Goal: Task Accomplishment & Management: Complete application form

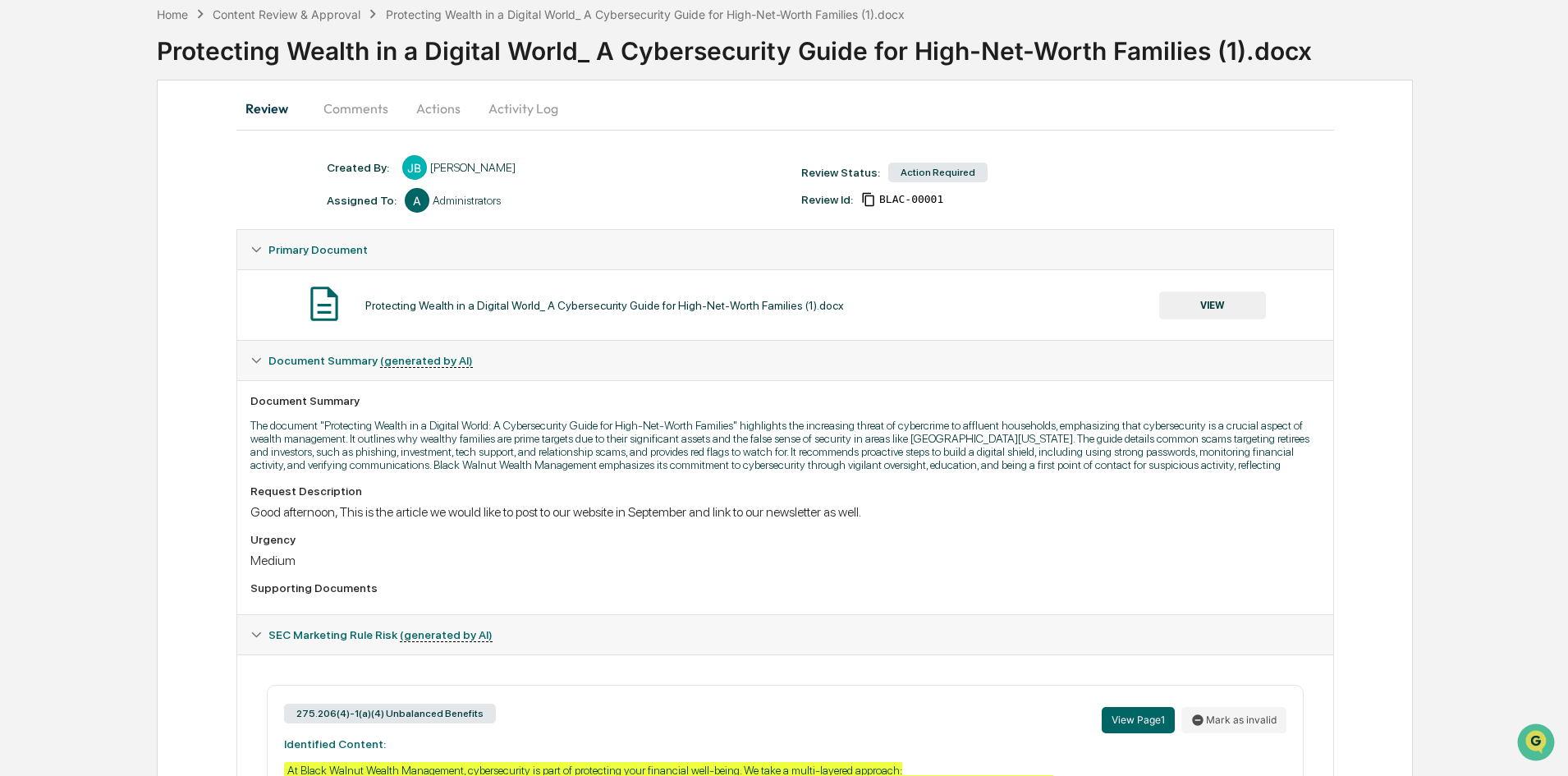
scroll to position [71, 0]
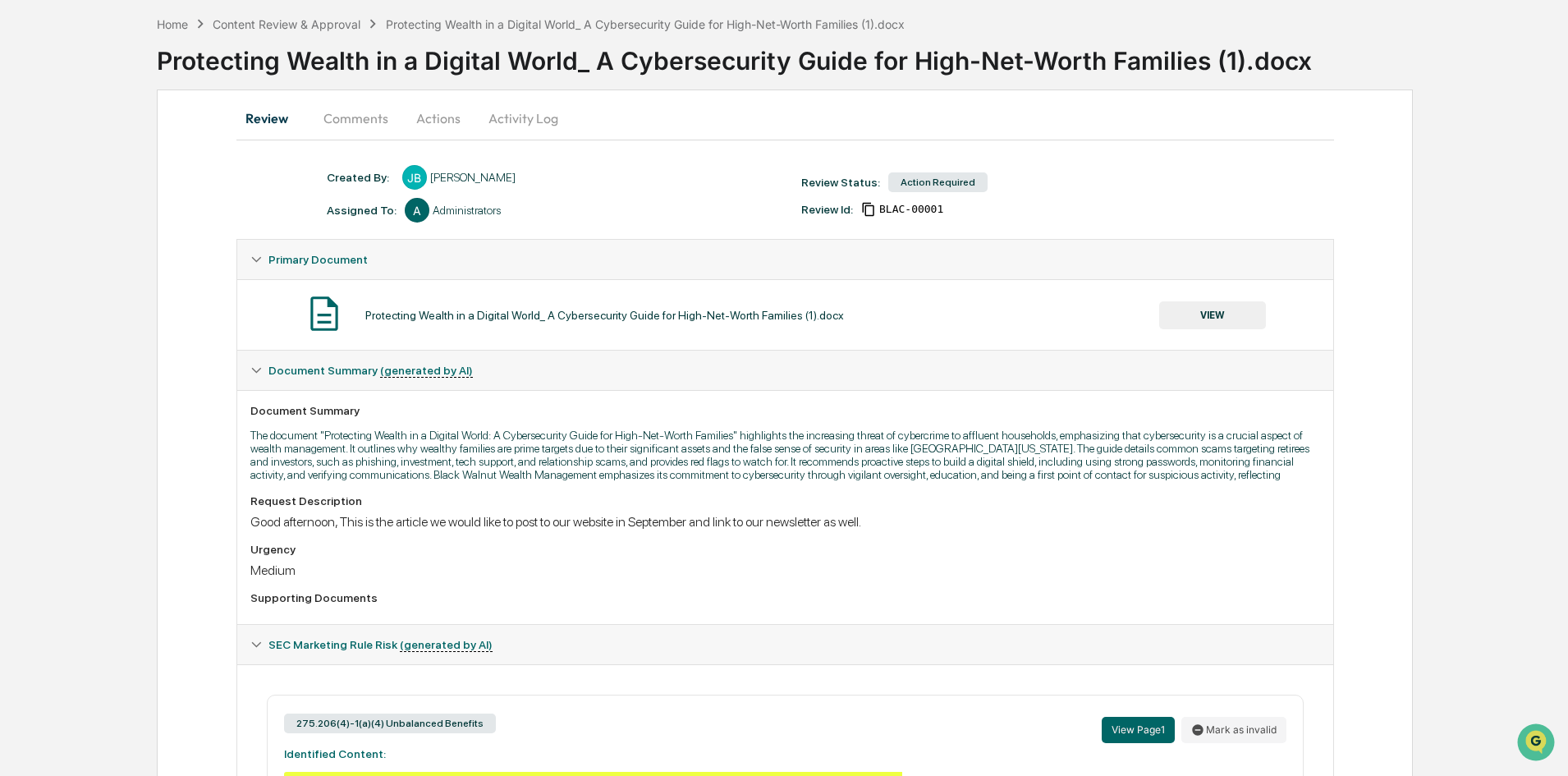
click at [1222, 322] on button "VIEW" at bounding box center [1212, 316] width 107 height 28
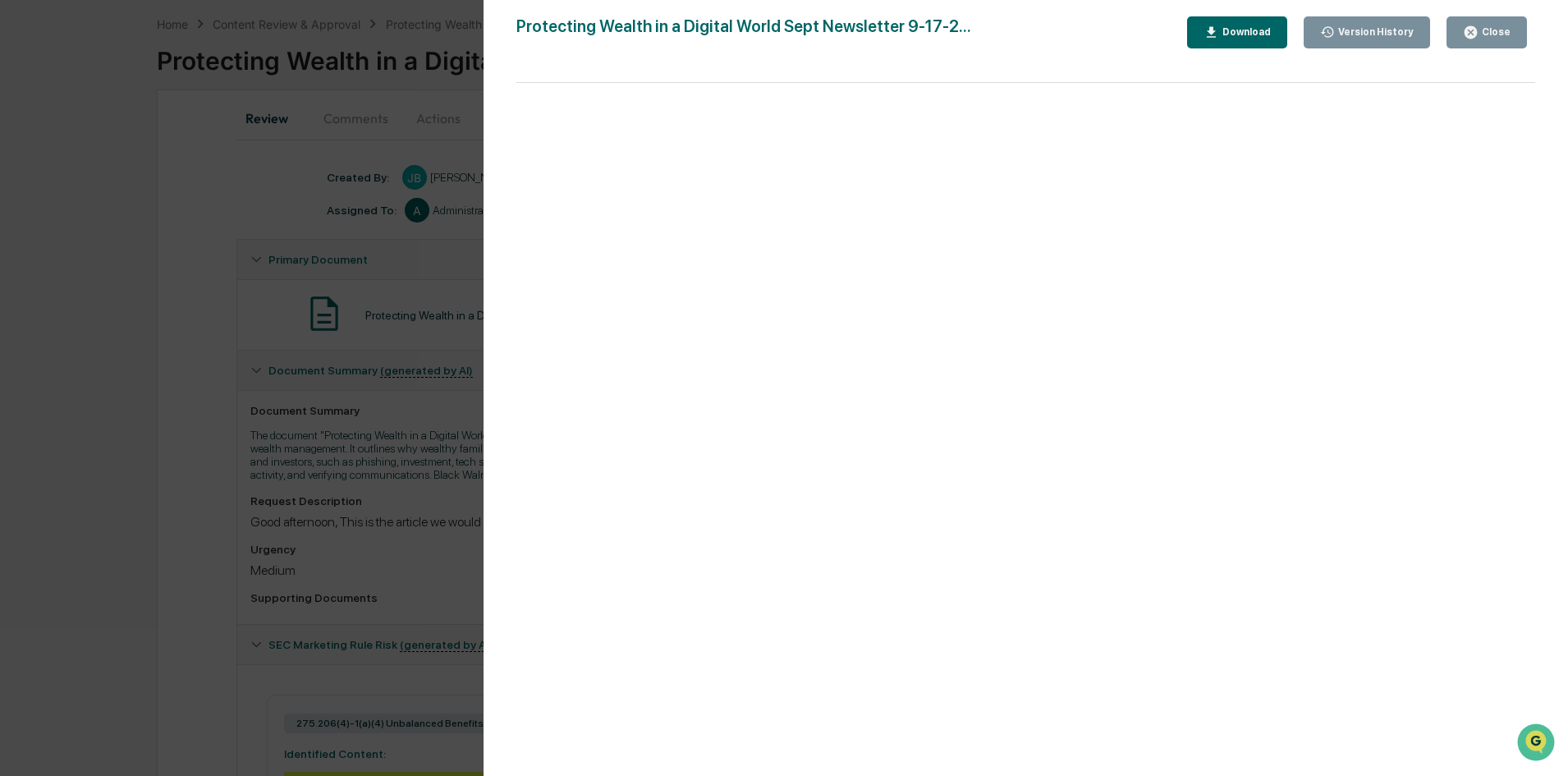
click at [335, 477] on div "Version History [DATE] 07:30 PM [PERSON_NAME] [DATE] 07:22 PM [PERSON_NAME] Pro…" at bounding box center [784, 388] width 1568 height 776
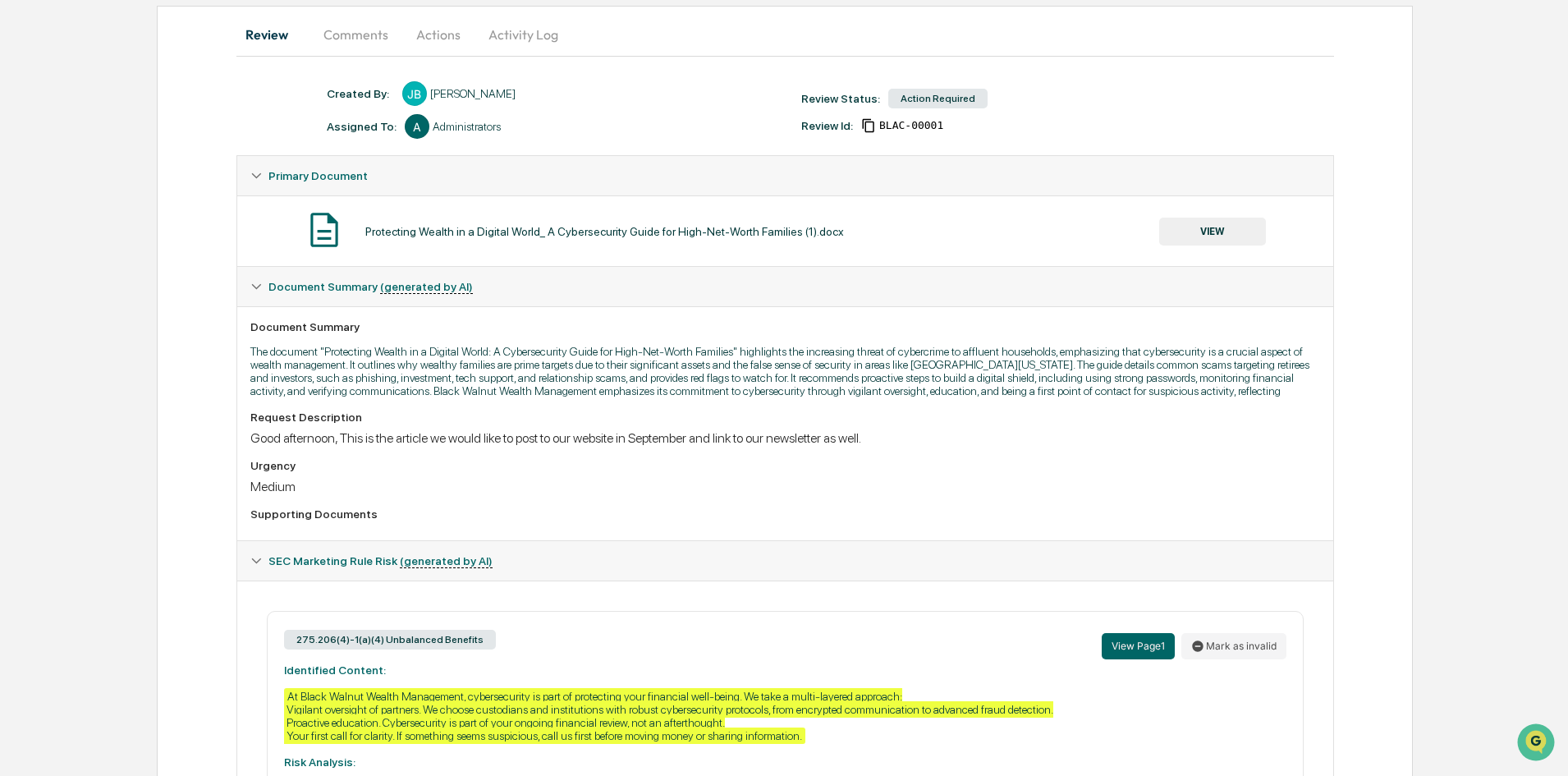
scroll to position [152, 0]
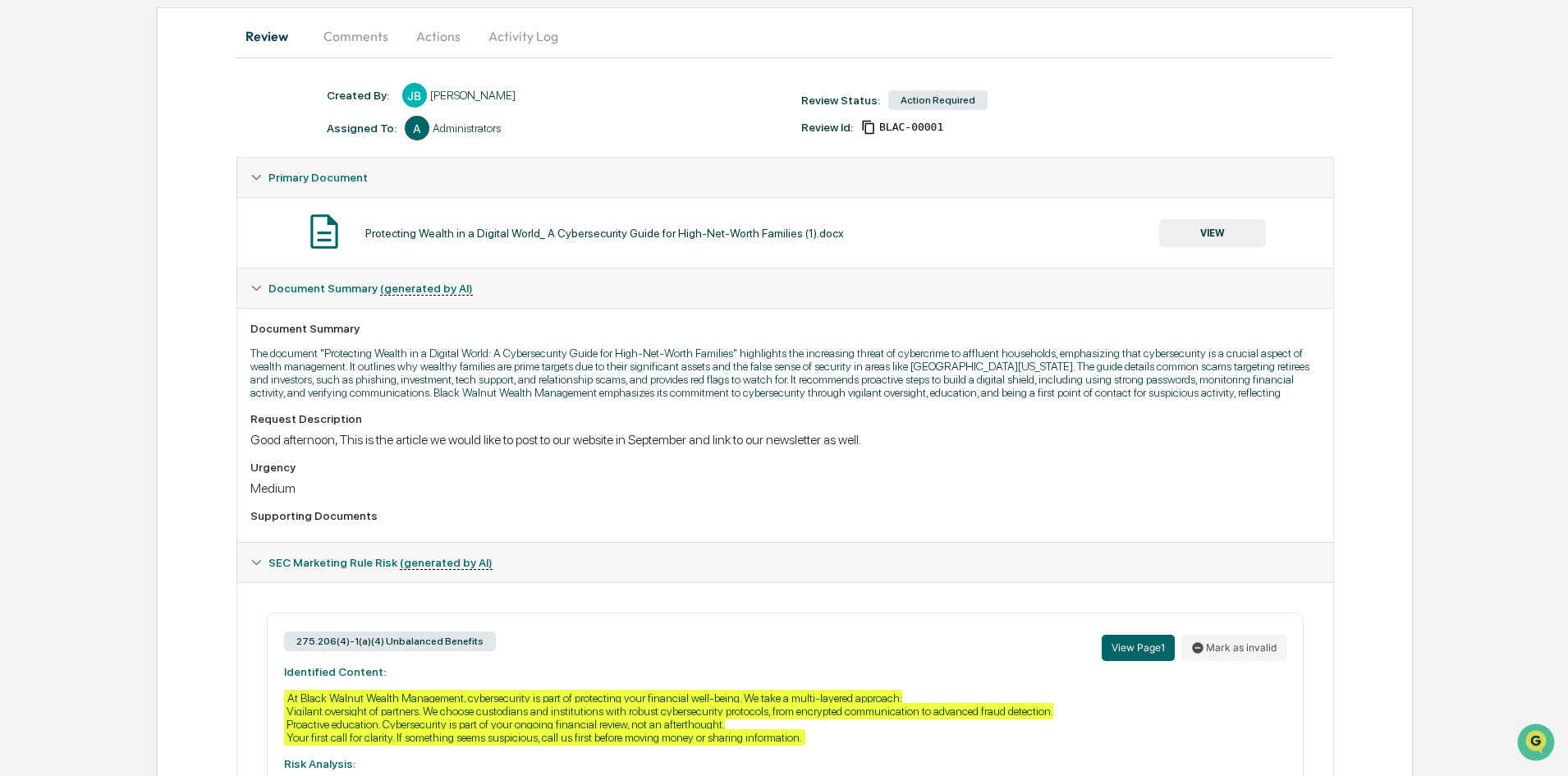
click at [1241, 223] on button "VIEW" at bounding box center [1212, 233] width 107 height 28
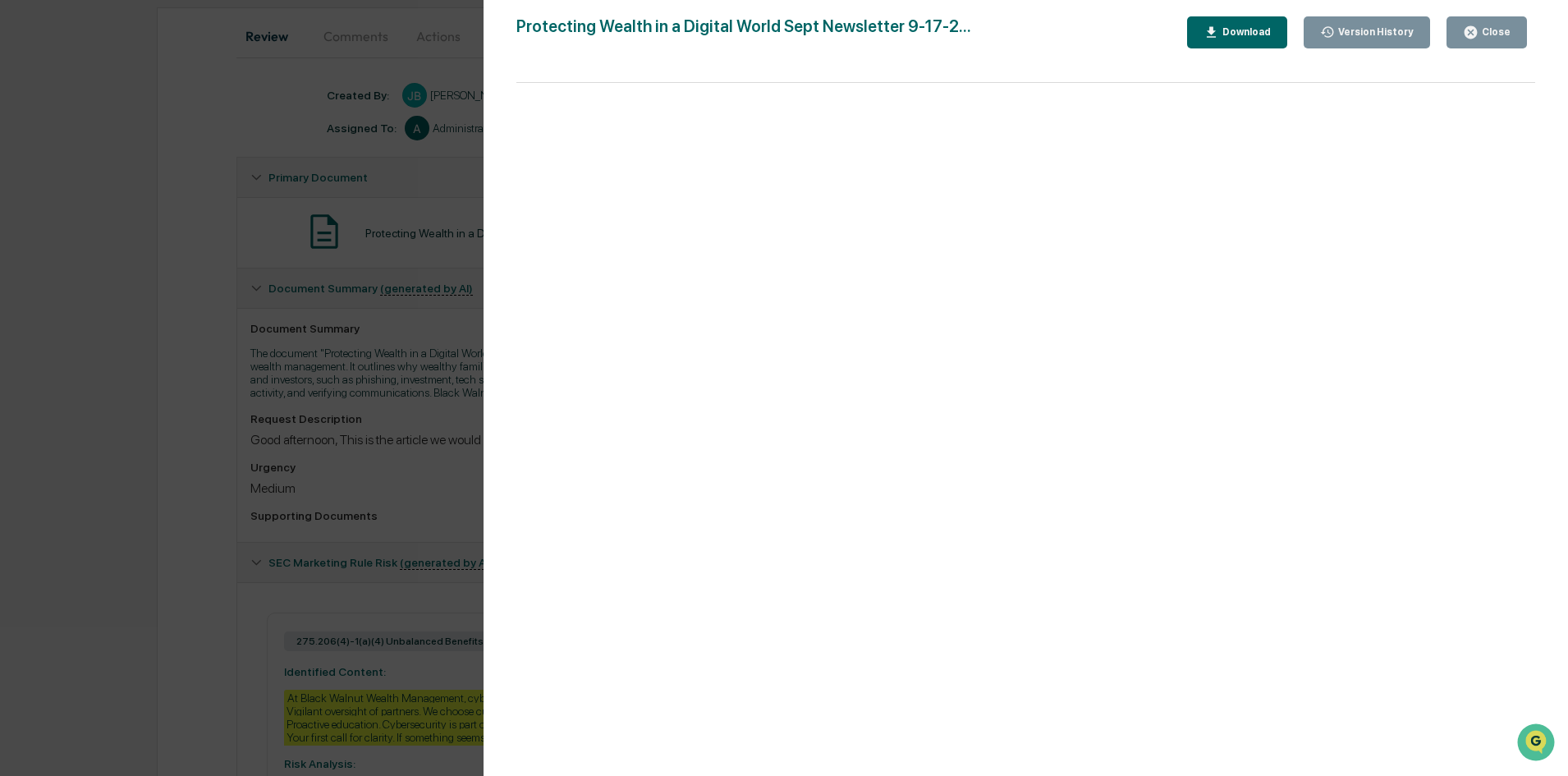
click at [1481, 31] on div "Close" at bounding box center [1494, 32] width 32 height 12
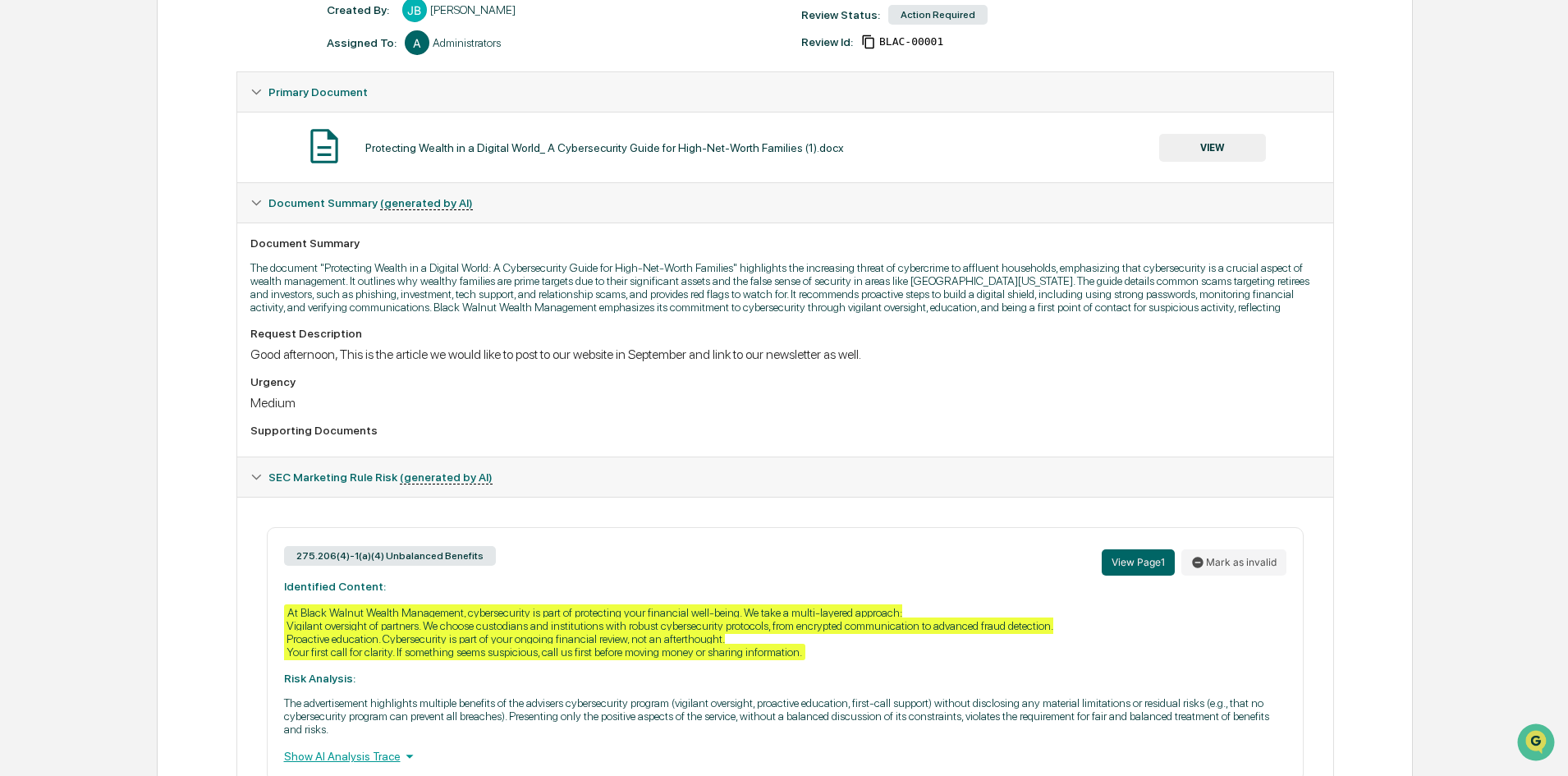
scroll to position [317, 0]
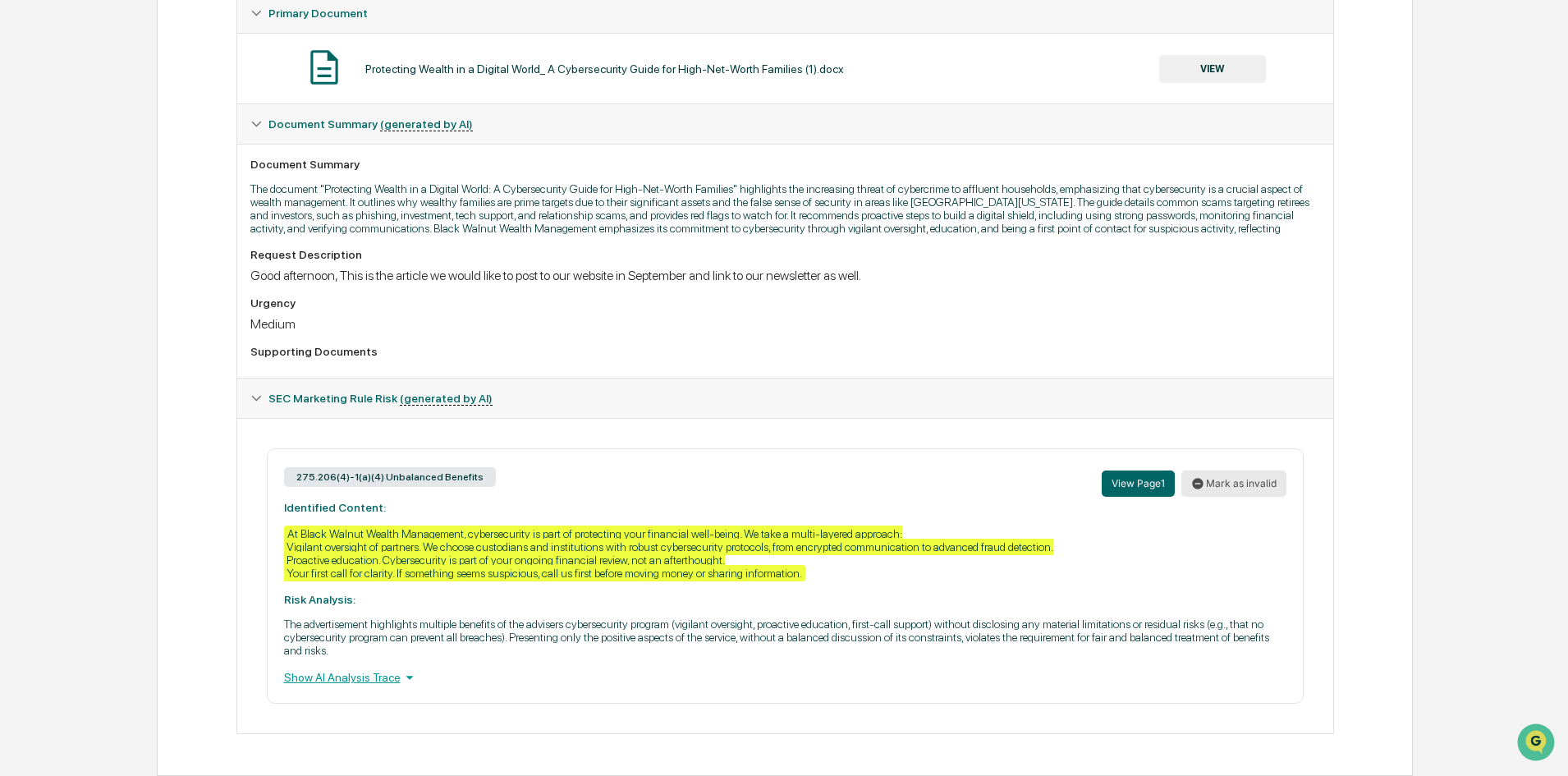
click at [1241, 483] on button "Mark as invalid" at bounding box center [1233, 483] width 106 height 26
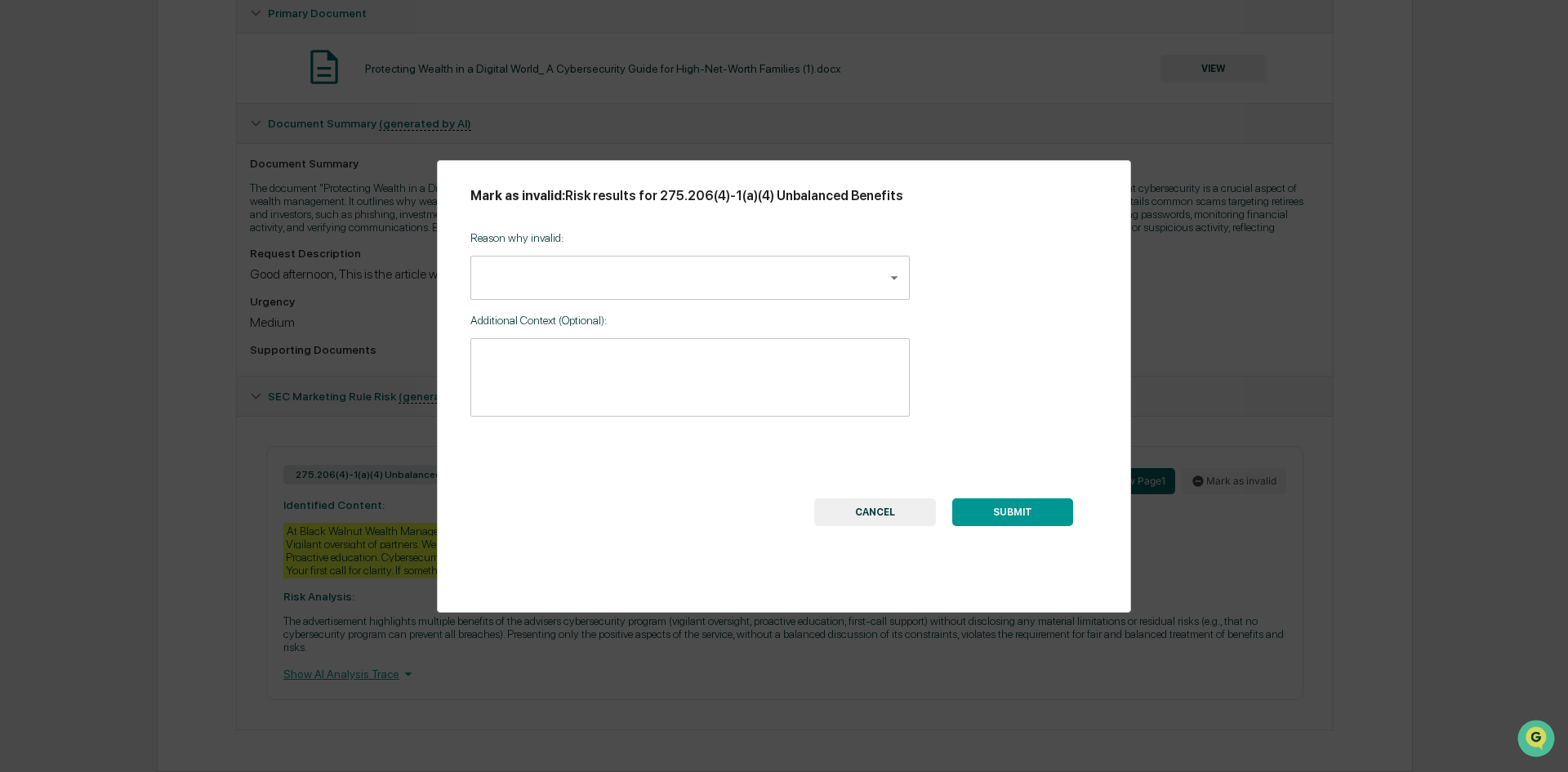
click at [535, 270] on body "Calendar Manage Tasks Reviews Approval Management Company People, Data, Setting…" at bounding box center [784, 228] width 1568 height 1087
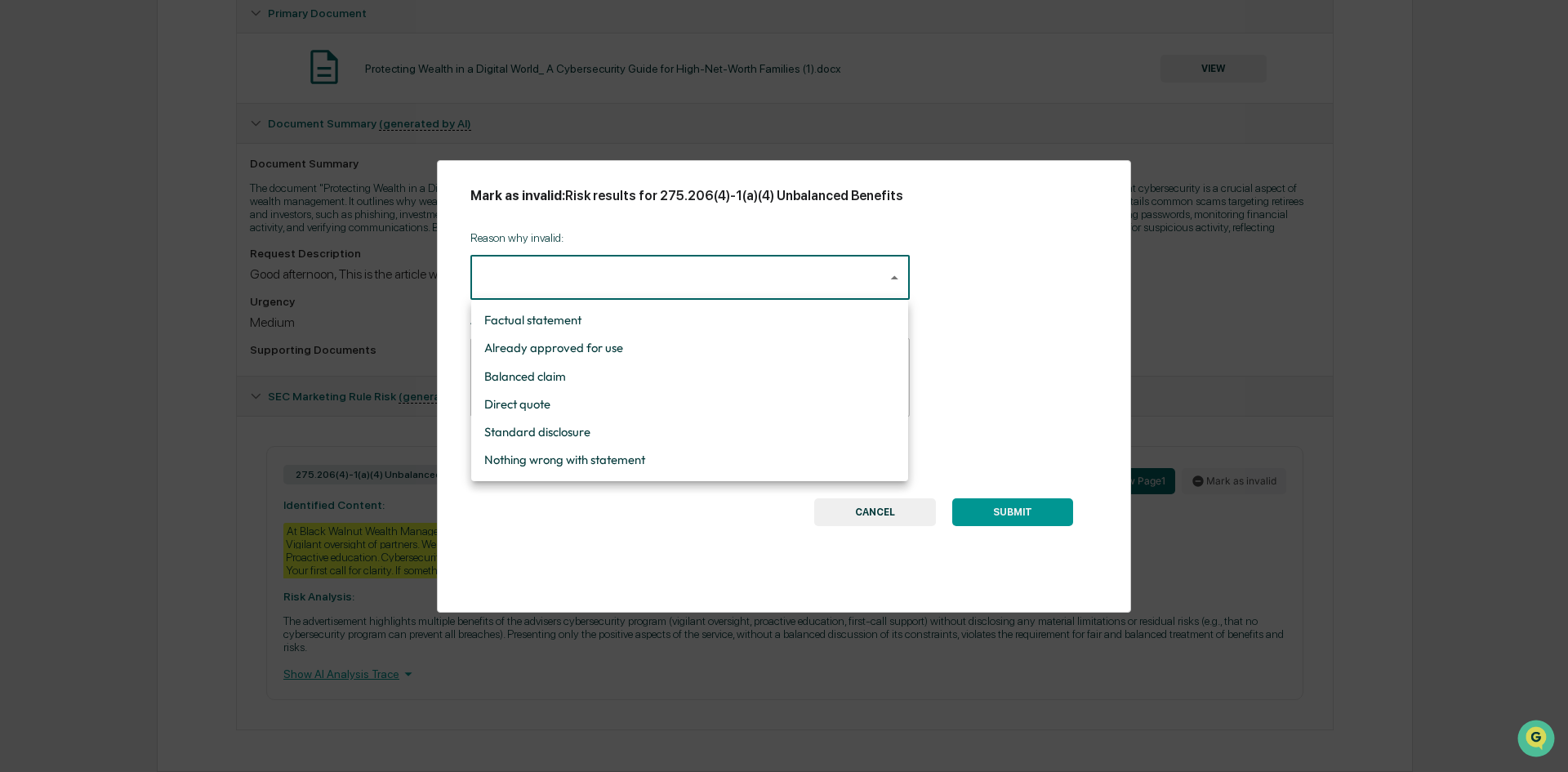
click at [582, 365] on li "Balanced claim" at bounding box center [689, 377] width 437 height 28
type input "**********"
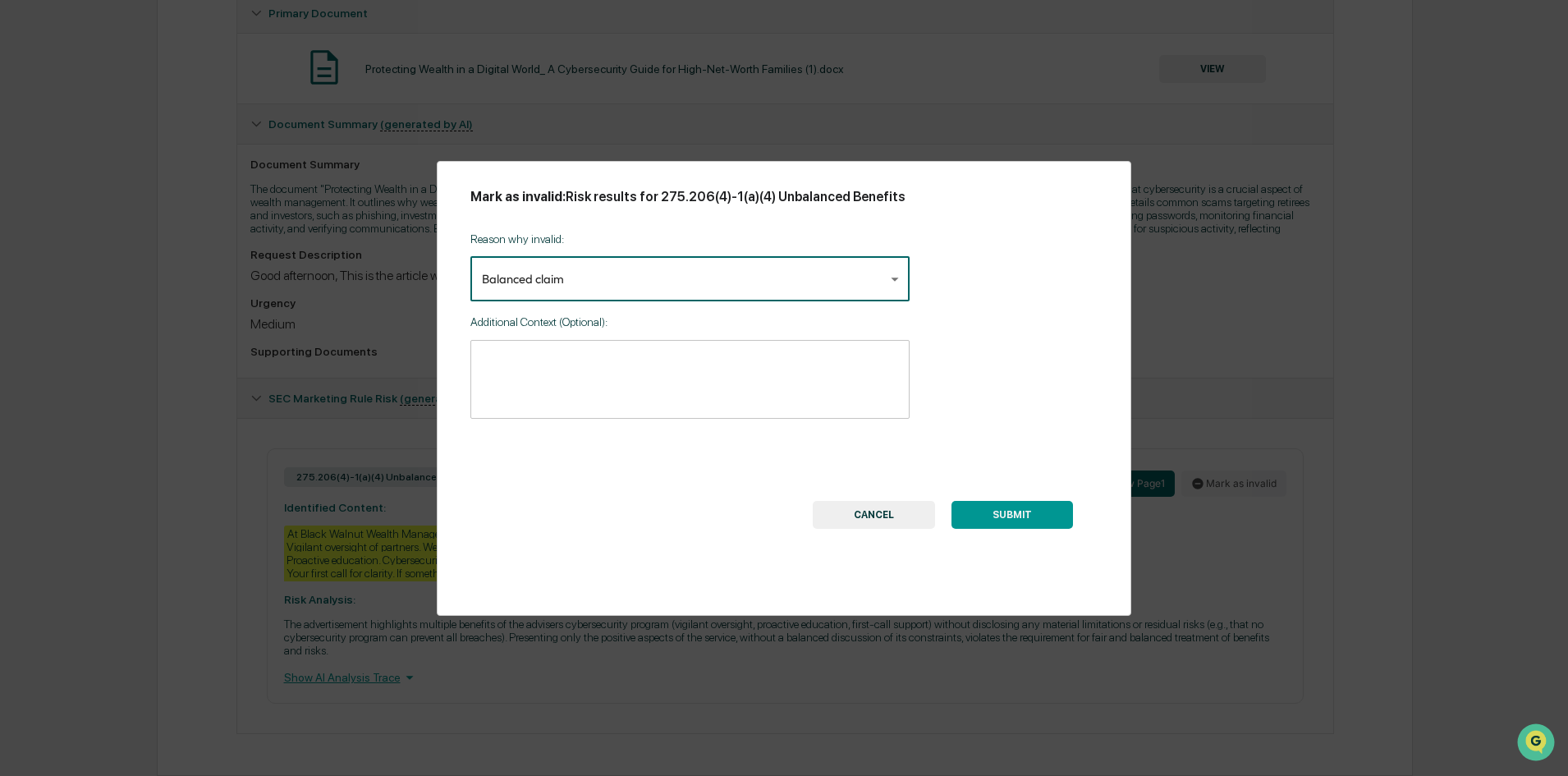
click at [556, 385] on textarea at bounding box center [690, 380] width 416 height 52
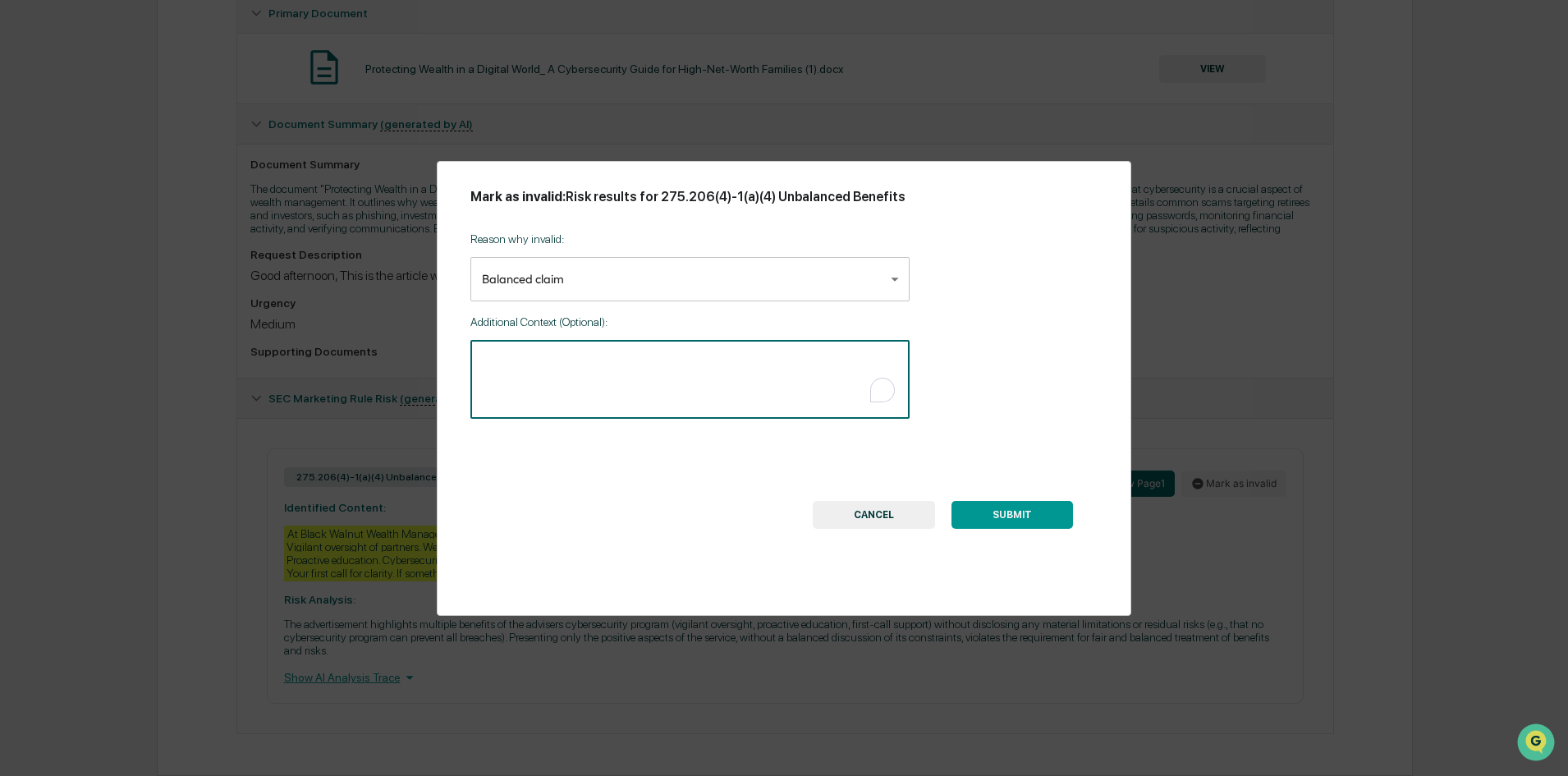
type textarea "*"
type textarea "**********"
click at [1031, 522] on button "SUBMIT" at bounding box center [1012, 515] width 121 height 28
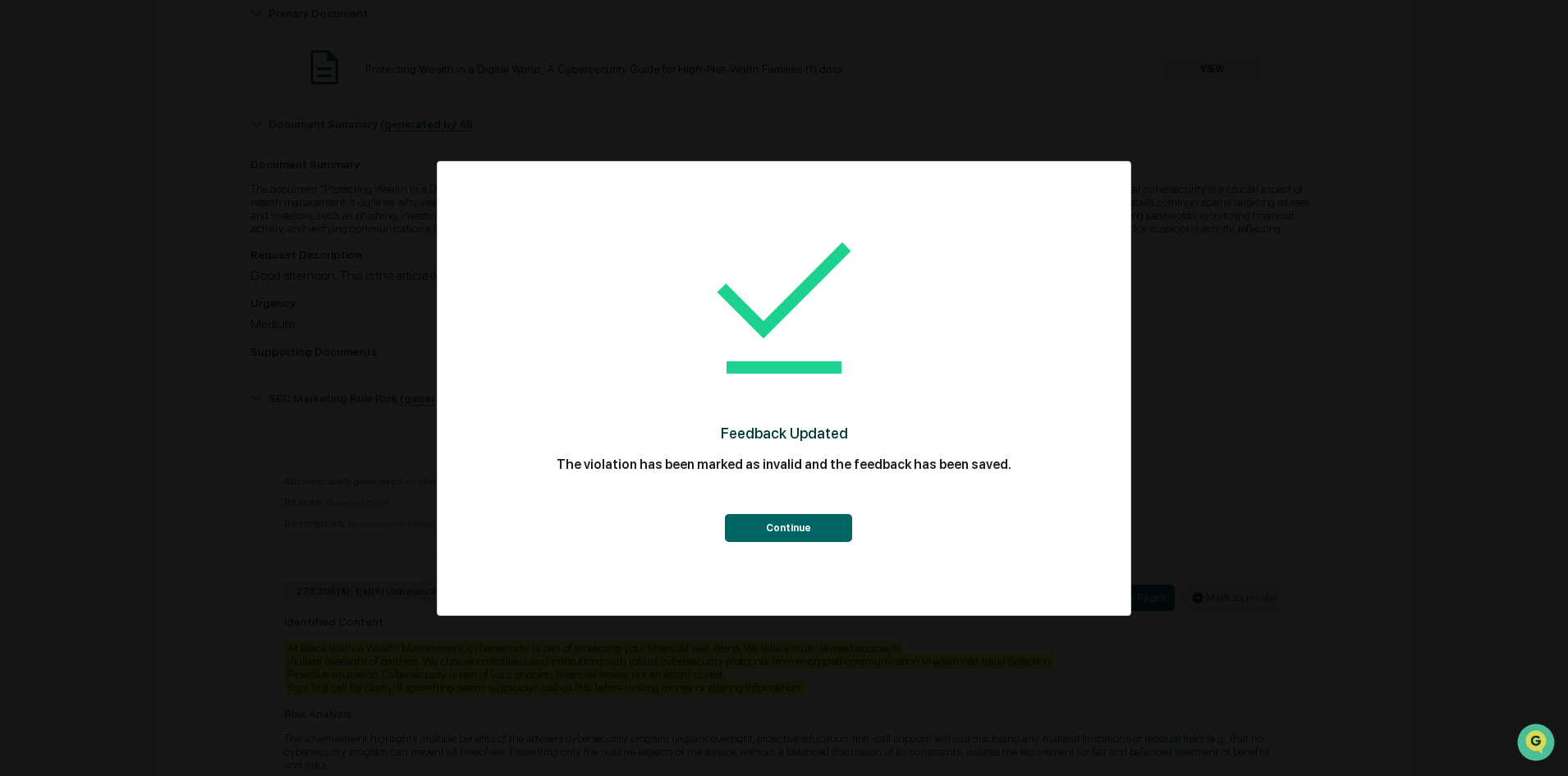
click at [824, 526] on button "Continue" at bounding box center [788, 528] width 127 height 28
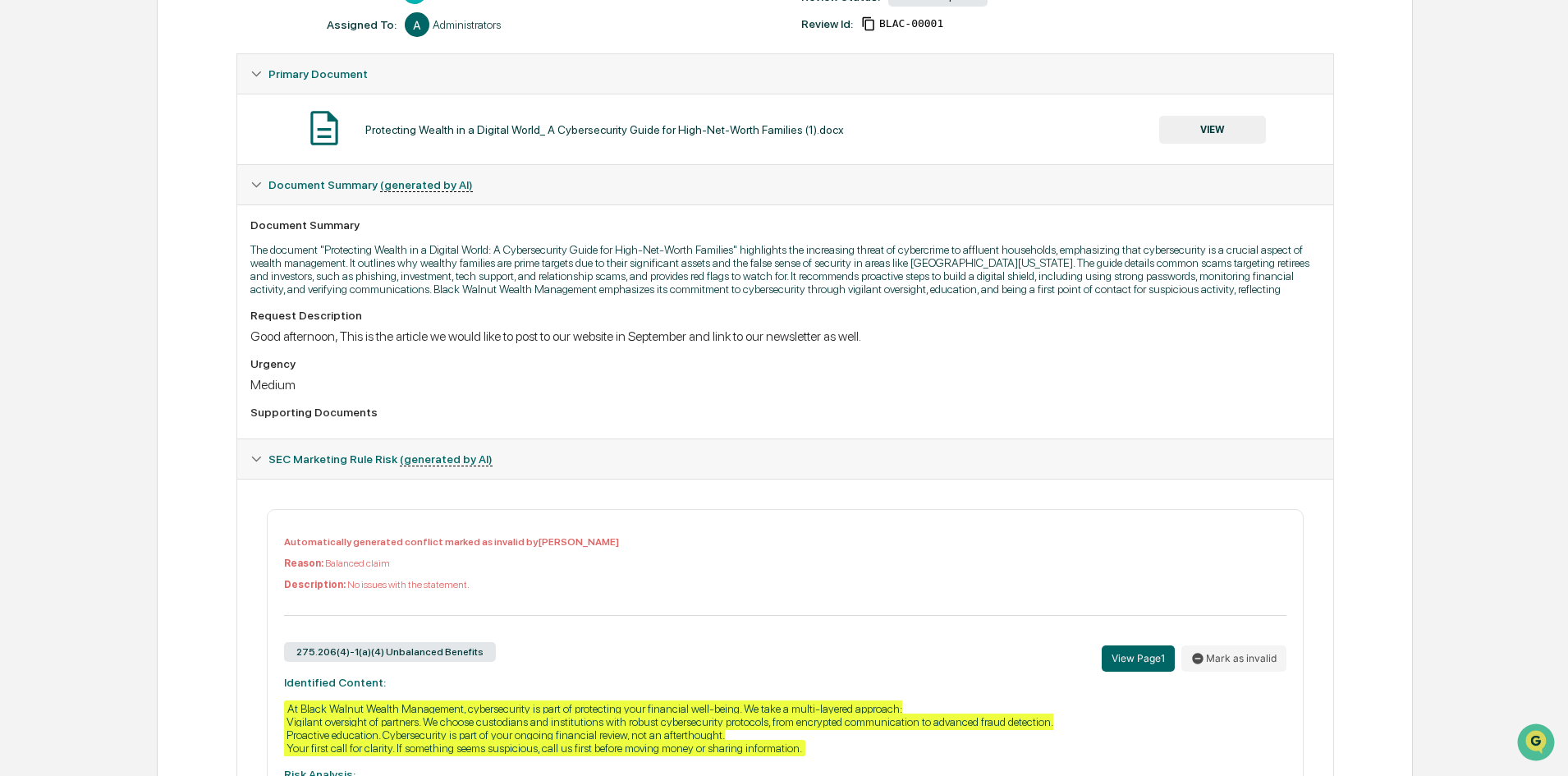
scroll to position [0, 0]
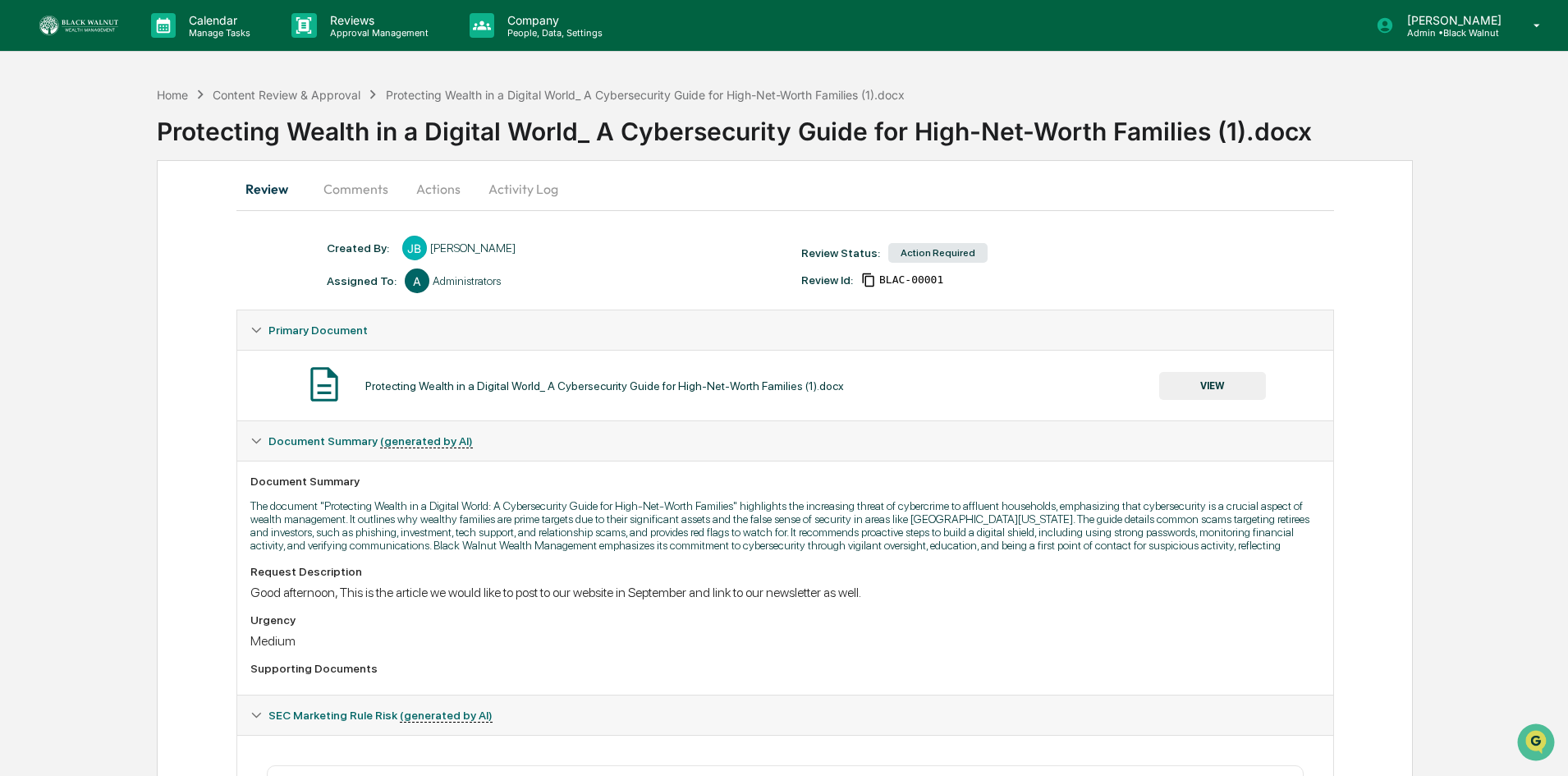
click at [446, 191] on button "Actions" at bounding box center [438, 189] width 74 height 40
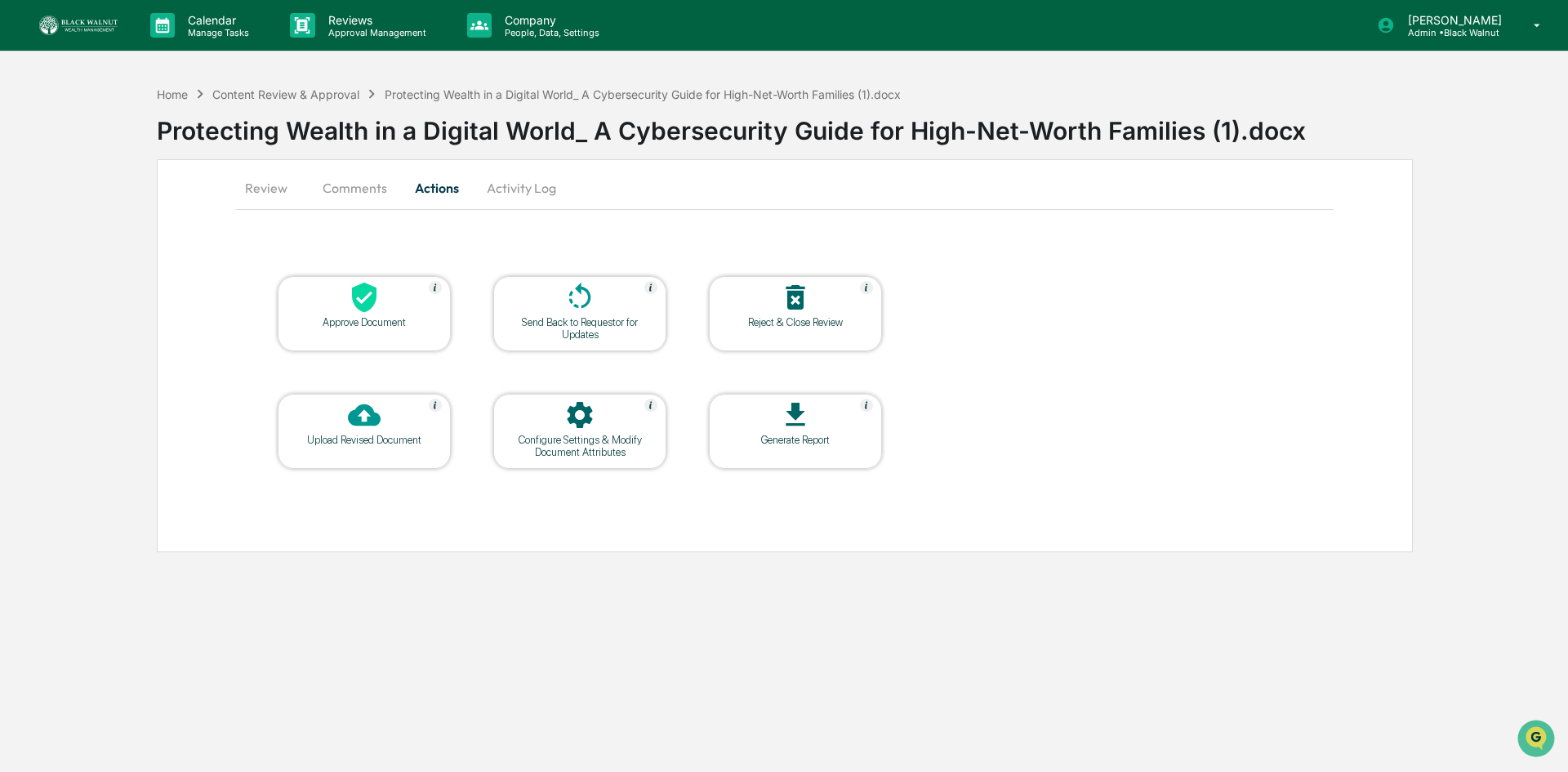
click at [391, 310] on div at bounding box center [364, 298] width 163 height 35
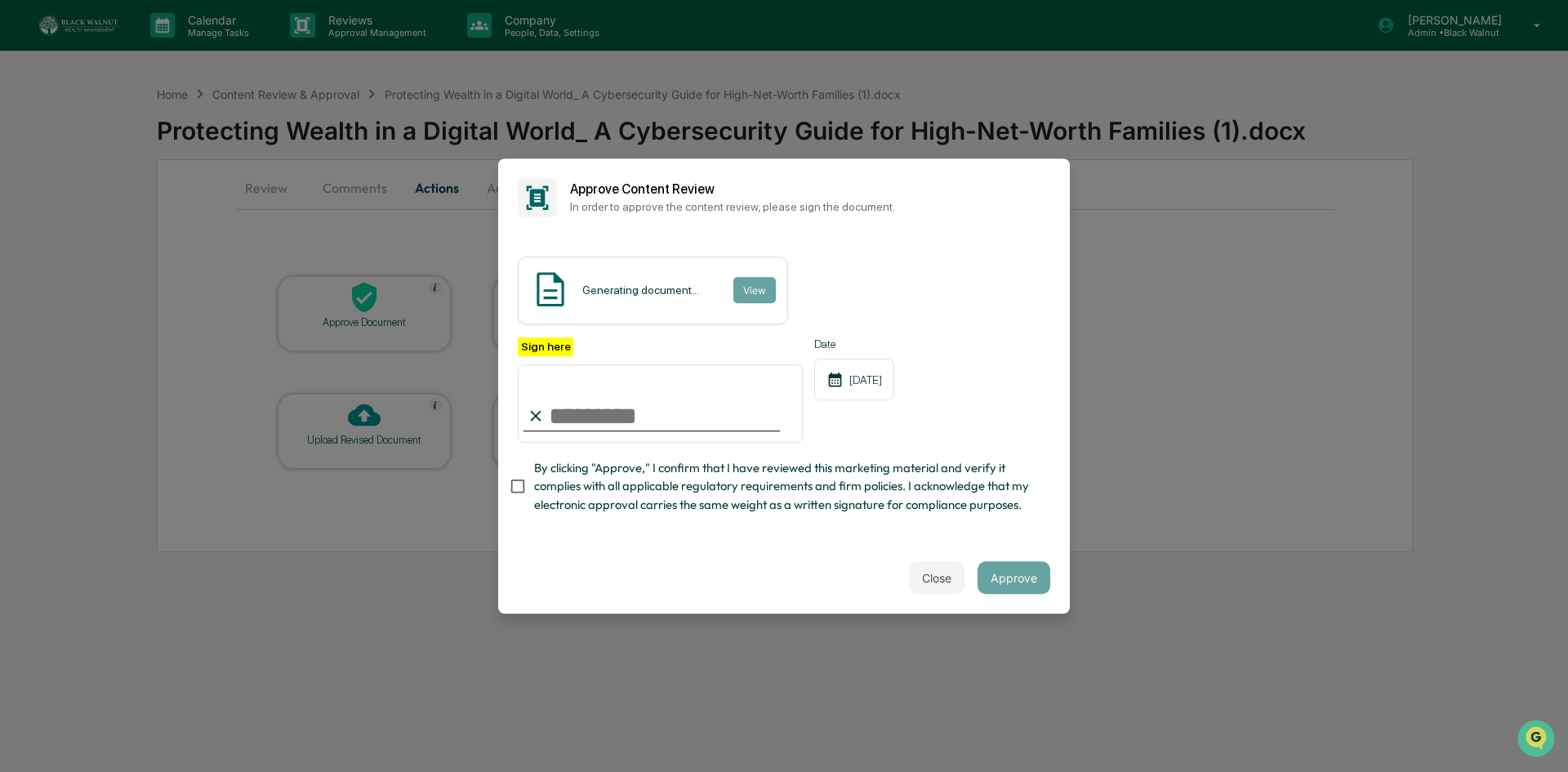
click at [570, 418] on input "Sign here" at bounding box center [661, 403] width 285 height 78
type input "**********"
click at [1012, 585] on button "Approve" at bounding box center [1013, 577] width 72 height 33
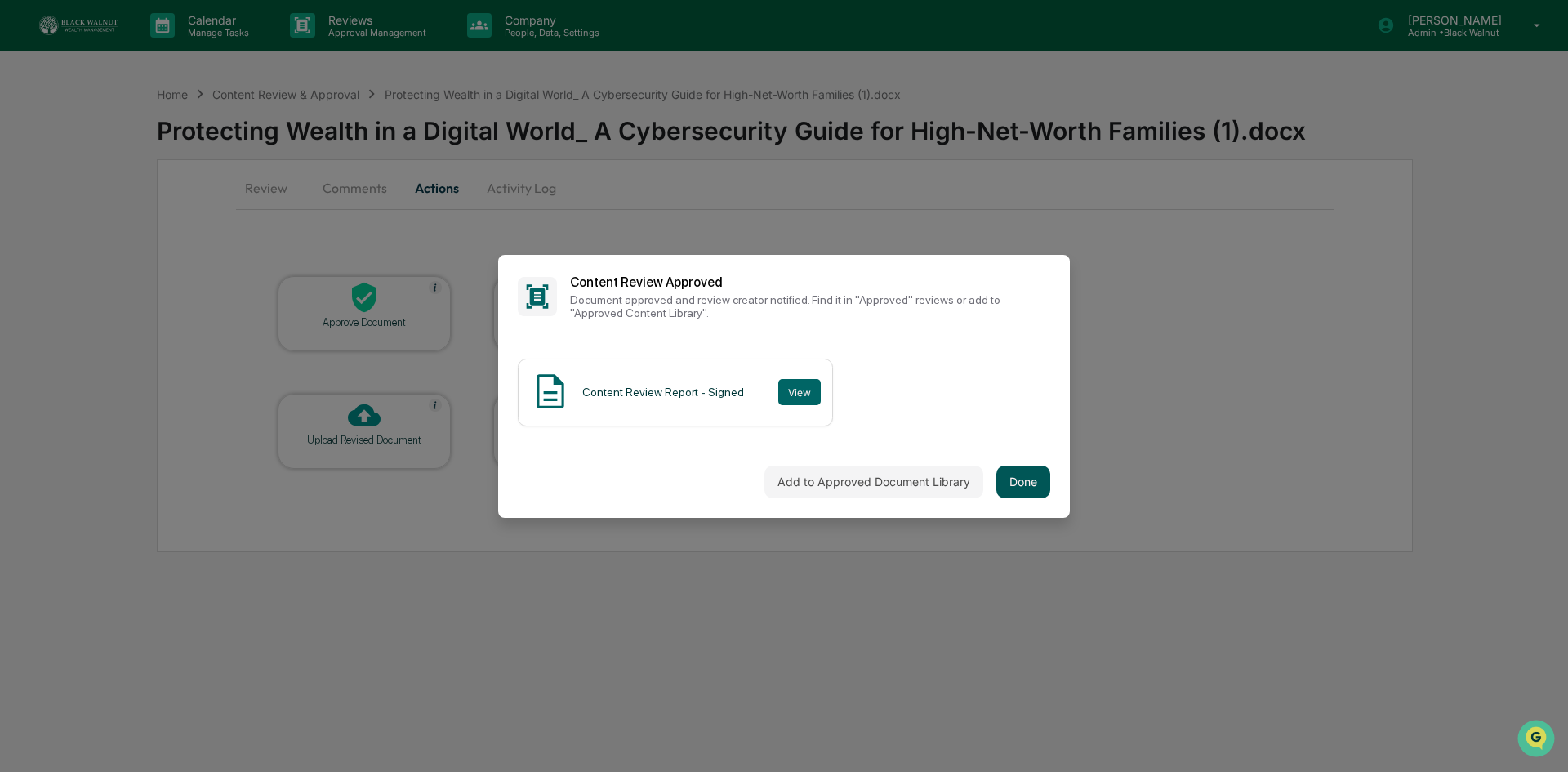
click at [1032, 484] on button "Done" at bounding box center [1023, 482] width 53 height 33
